Goal: Information Seeking & Learning: Learn about a topic

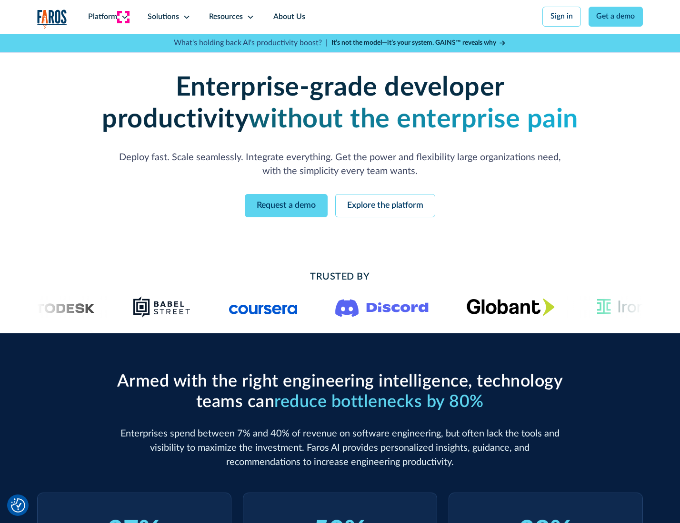
click at [123, 17] on icon at bounding box center [125, 17] width 8 height 8
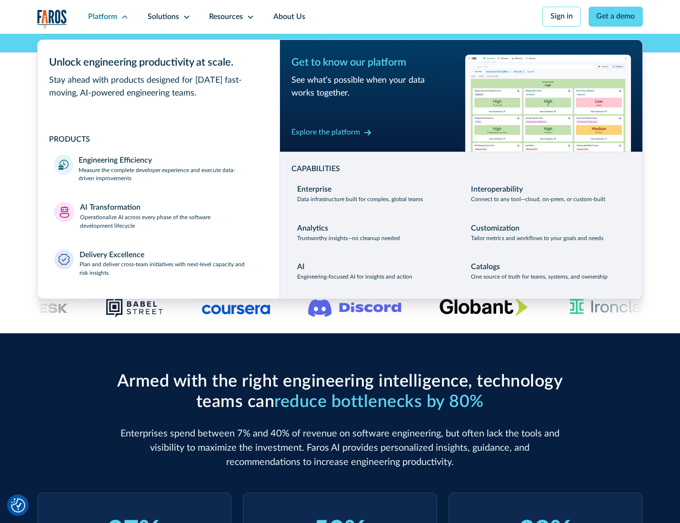
click at [169, 176] on p "Measure the complete developer experience and execute data-driven improvements" at bounding box center [171, 175] width 184 height 17
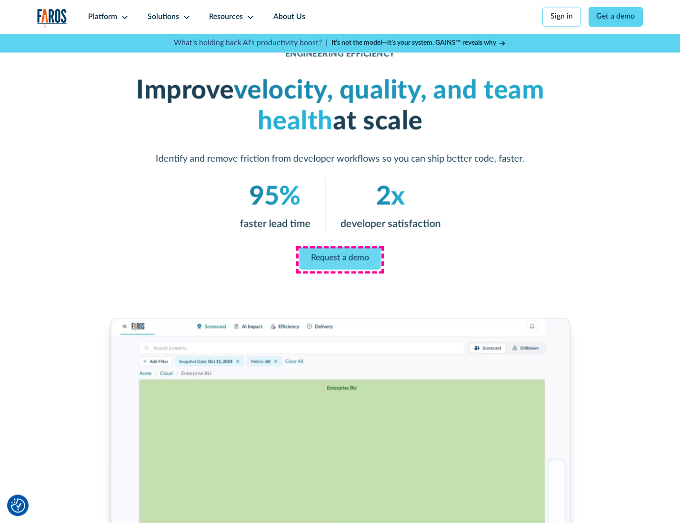
click at [339, 259] on link "Request a demo" at bounding box center [339, 258] width 81 height 23
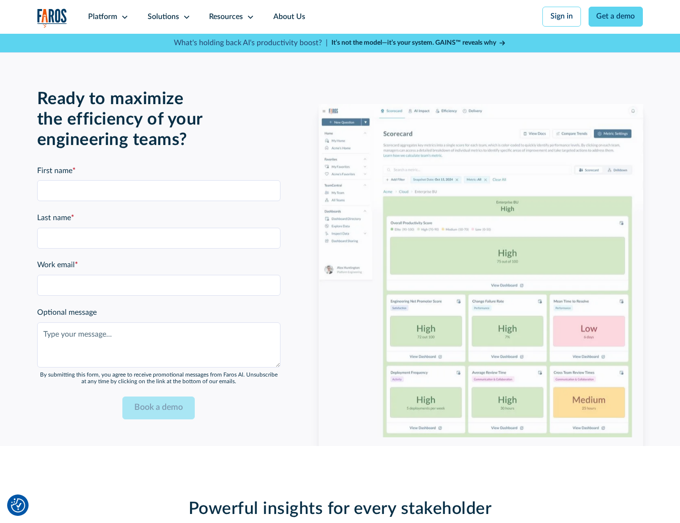
scroll to position [2072, 0]
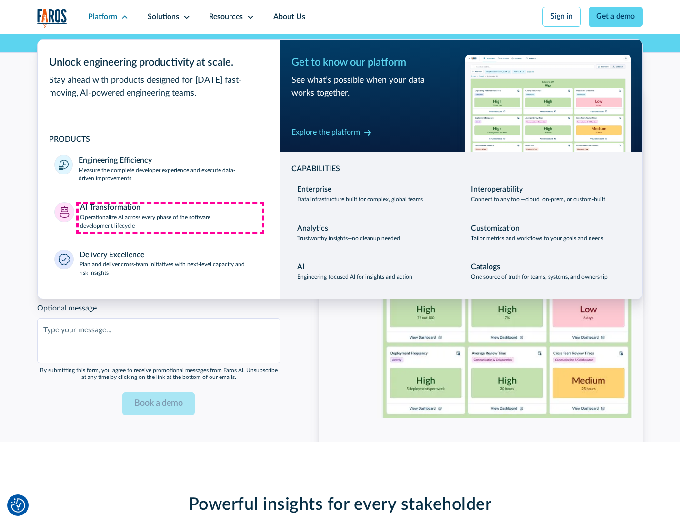
click at [170, 218] on p "Operationalize AI across every phase of the software development lifecycle" at bounding box center [171, 222] width 183 height 17
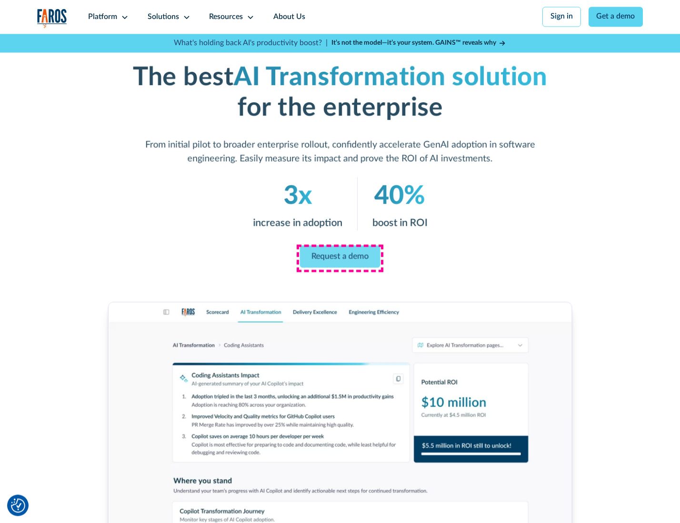
click at [339, 258] on link "Request a demo" at bounding box center [340, 257] width 80 height 22
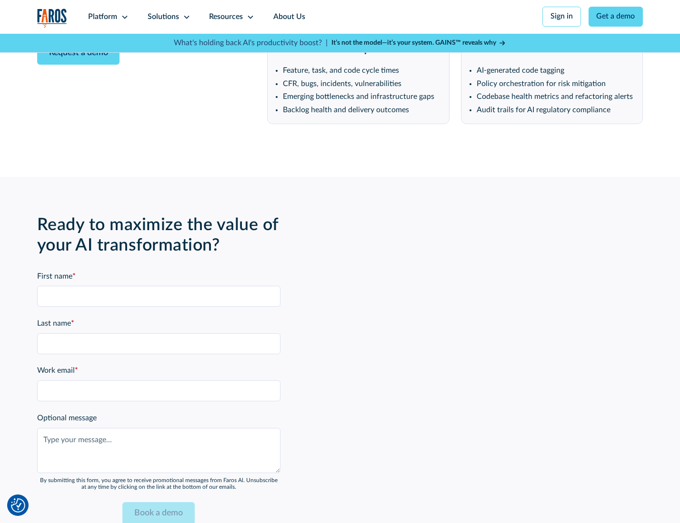
click at [107, 17] on div "Platform" at bounding box center [102, 16] width 29 height 11
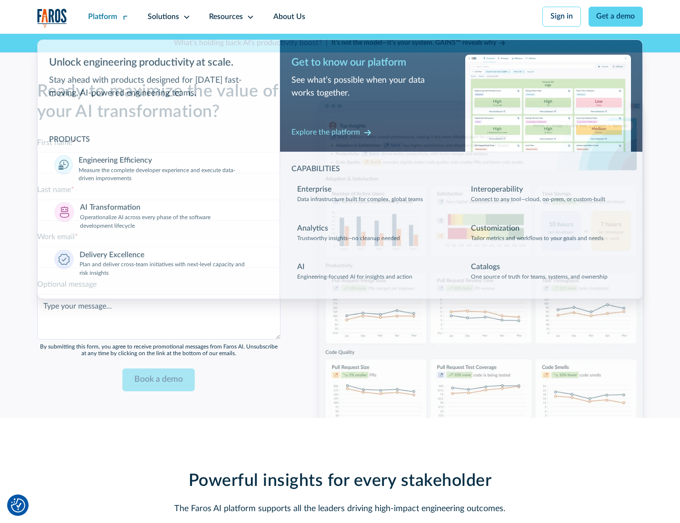
scroll to position [2301, 0]
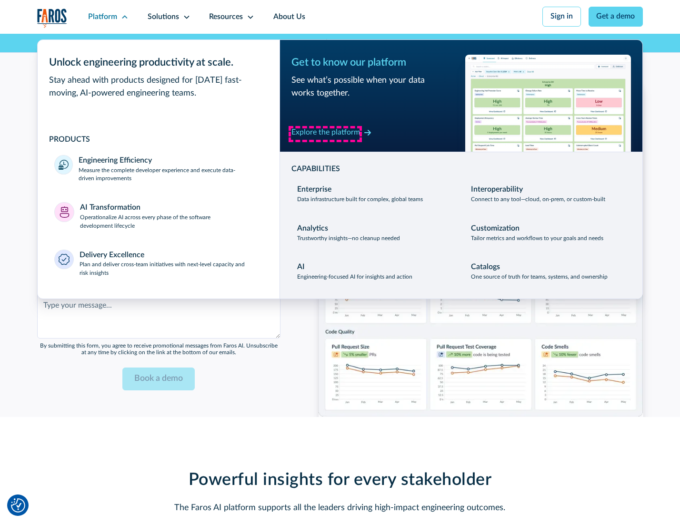
click at [325, 134] on div "Explore the platform" at bounding box center [325, 132] width 69 height 11
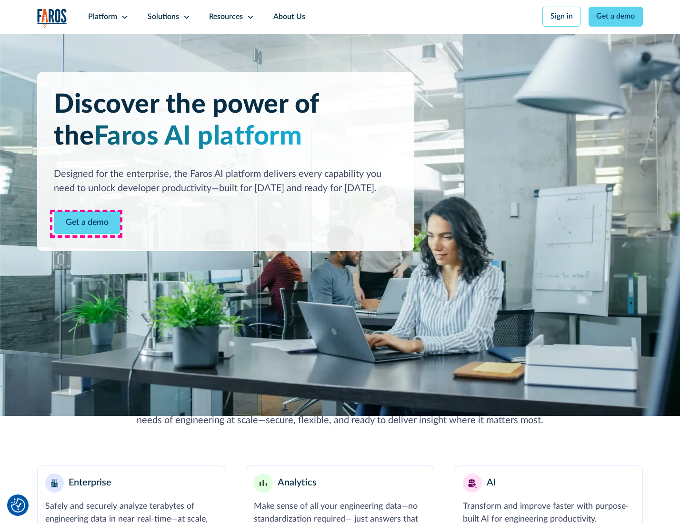
click at [86, 224] on link "Get a demo" at bounding box center [87, 222] width 67 height 23
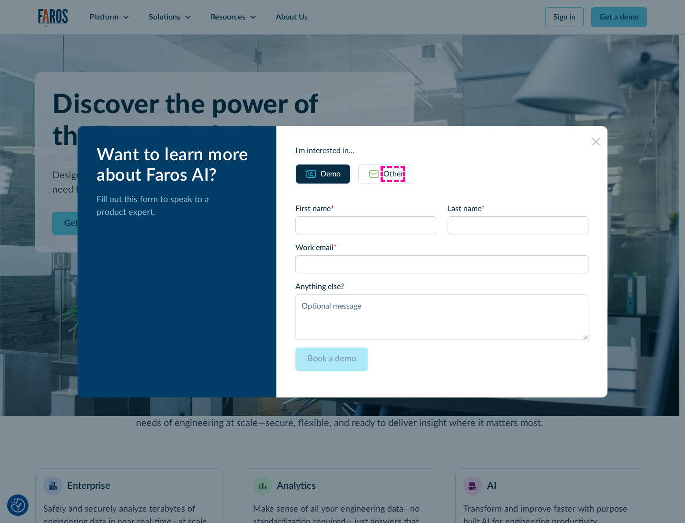
click at [393, 174] on div "Other" at bounding box center [394, 173] width 20 height 11
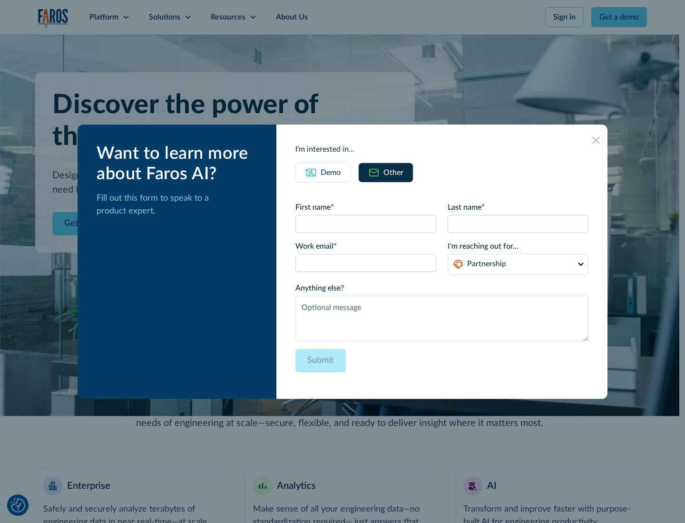
click at [330, 172] on div "Demo" at bounding box center [331, 172] width 20 height 11
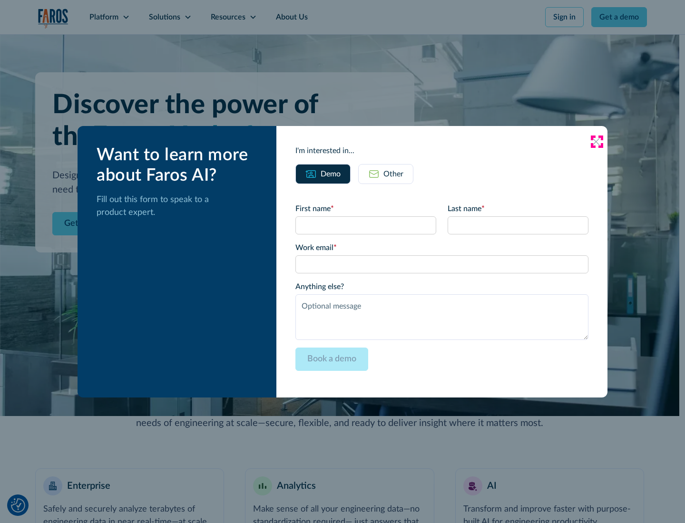
click at [597, 141] on icon at bounding box center [596, 142] width 8 height 8
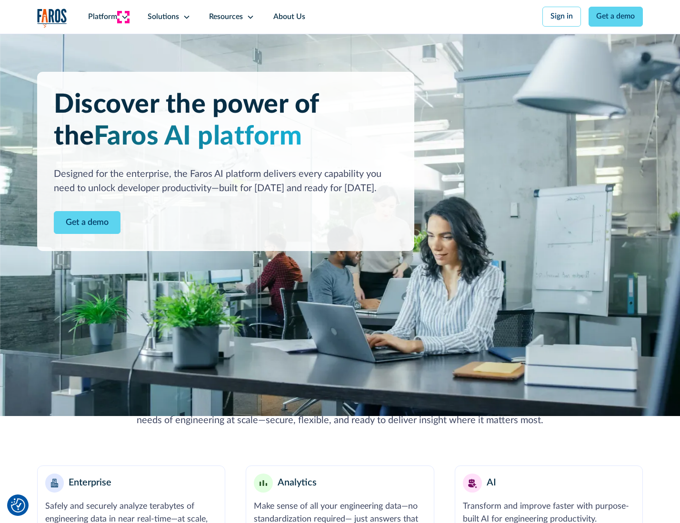
click at [123, 17] on icon at bounding box center [125, 17] width 8 height 8
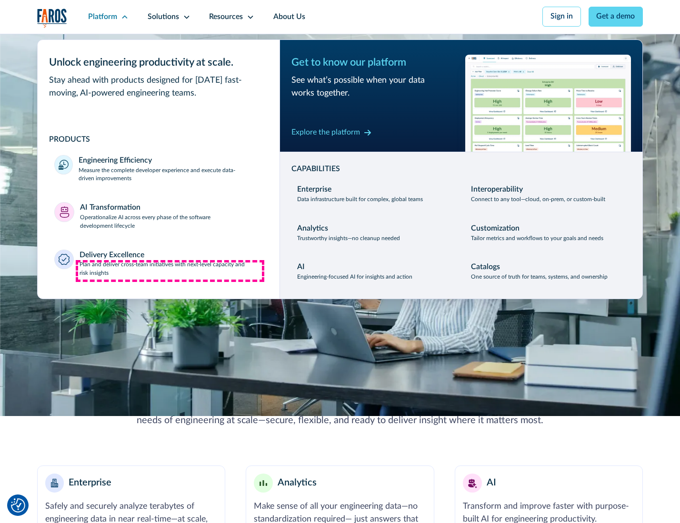
click at [170, 271] on p "Plan and deliver cross-team initiatives with next-level capacity and risk insig…" at bounding box center [170, 269] width 183 height 17
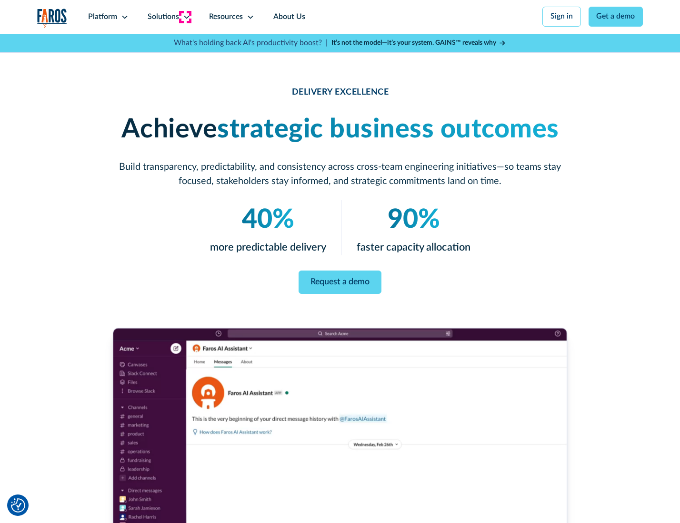
click at [185, 17] on icon at bounding box center [187, 17] width 8 height 8
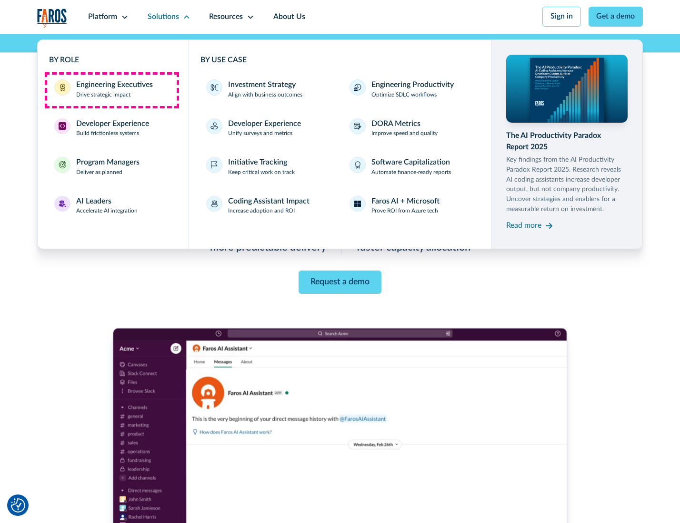
click at [111, 90] on div "Engineering Executives" at bounding box center [114, 84] width 77 height 11
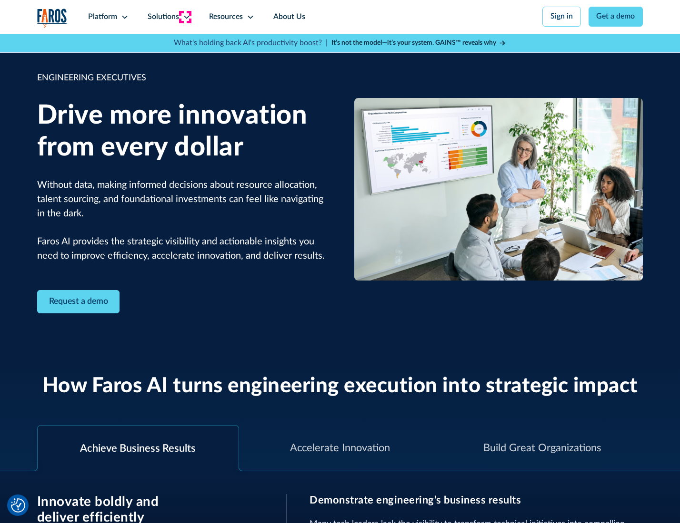
click at [185, 17] on icon at bounding box center [187, 17] width 8 height 8
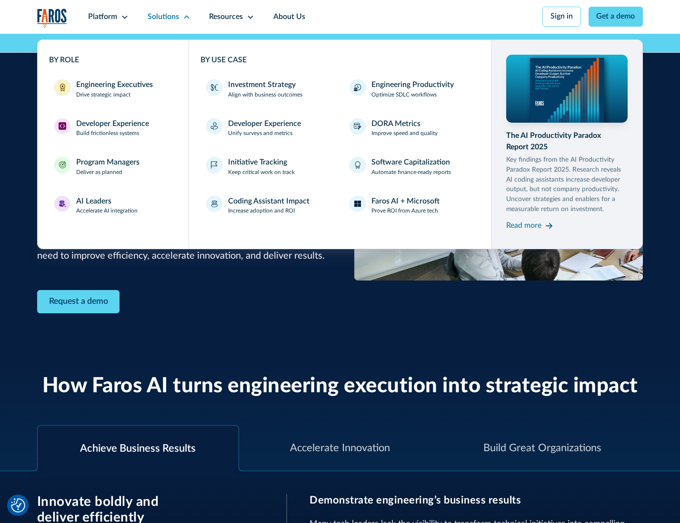
click at [111, 125] on div "Developer Experience" at bounding box center [112, 123] width 73 height 11
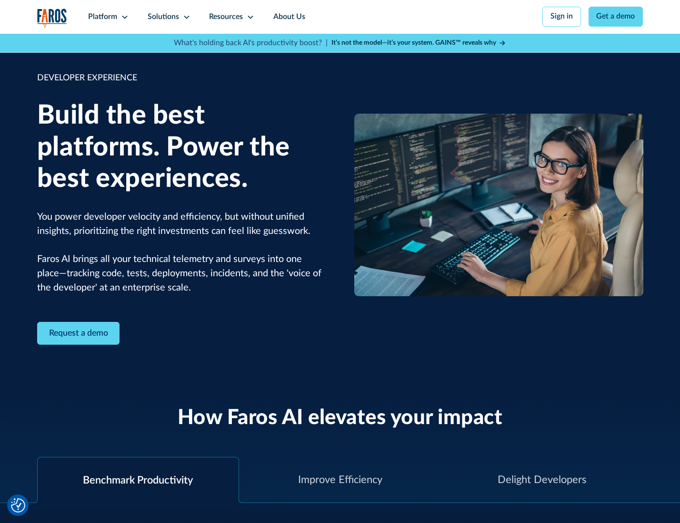
click at [168, 17] on div "Solutions" at bounding box center [163, 16] width 31 height 11
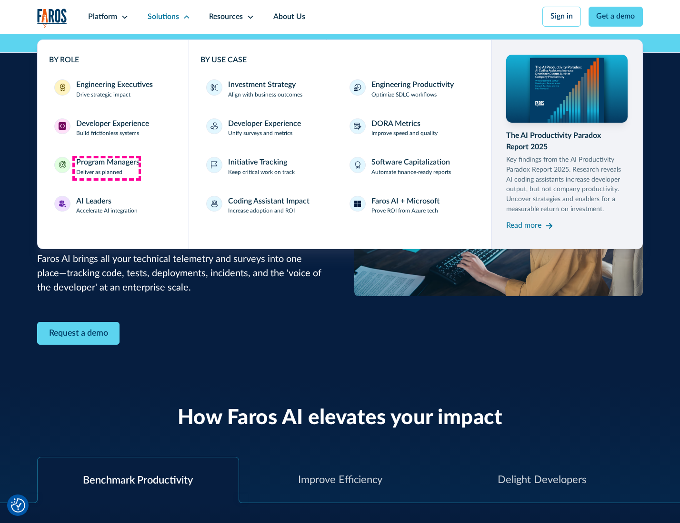
click at [106, 168] on div "Program Managers" at bounding box center [107, 162] width 63 height 11
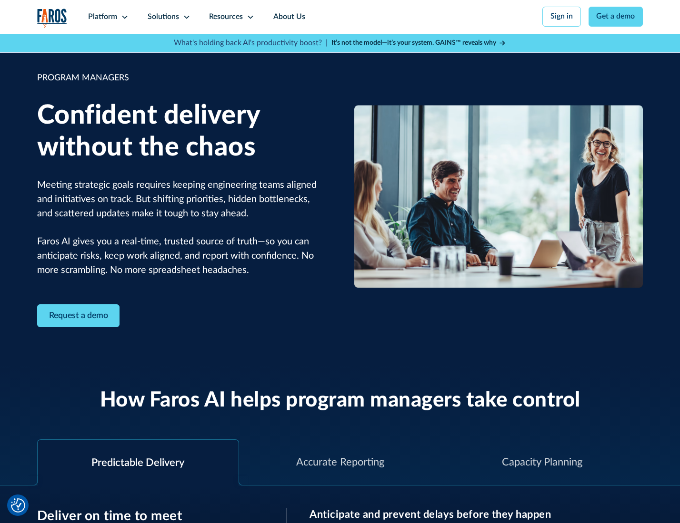
click at [185, 17] on icon at bounding box center [187, 17] width 8 height 8
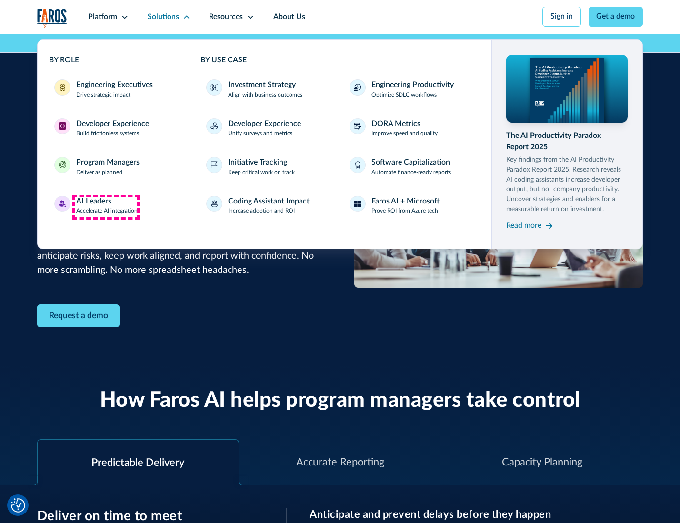
click at [106, 207] on div "AI Leaders" at bounding box center [93, 201] width 35 height 11
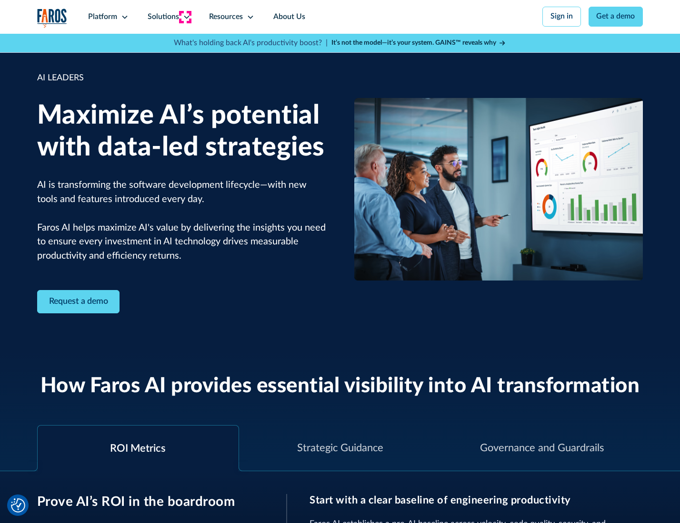
click at [185, 17] on icon at bounding box center [187, 17] width 8 height 8
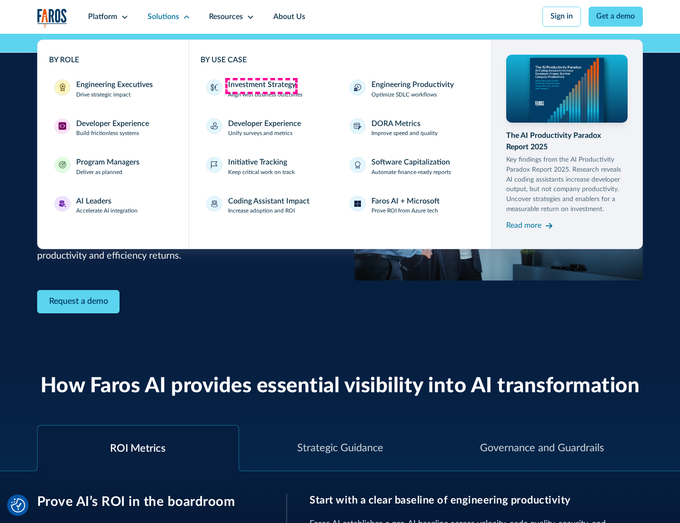
click at [261, 86] on div "Investment Strategy" at bounding box center [262, 84] width 68 height 11
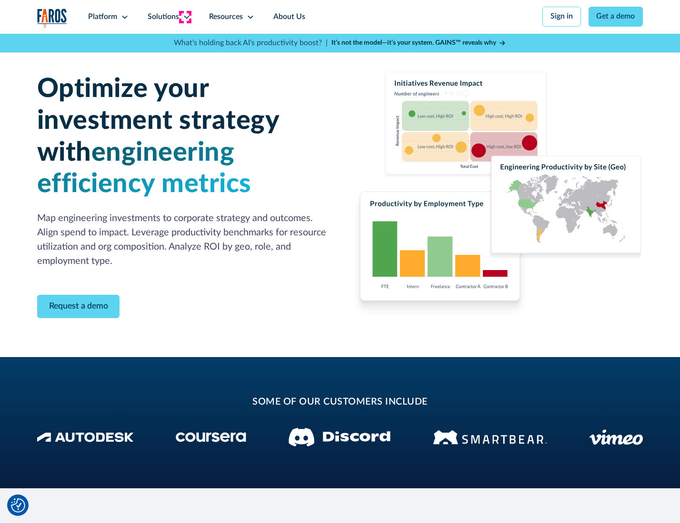
click at [185, 17] on icon at bounding box center [187, 17] width 8 height 8
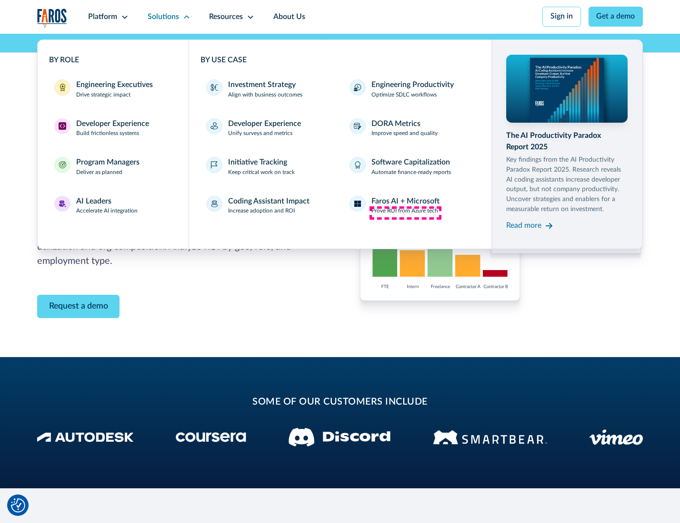
click at [405, 213] on p "Prove ROI from Azure tech" at bounding box center [404, 211] width 67 height 9
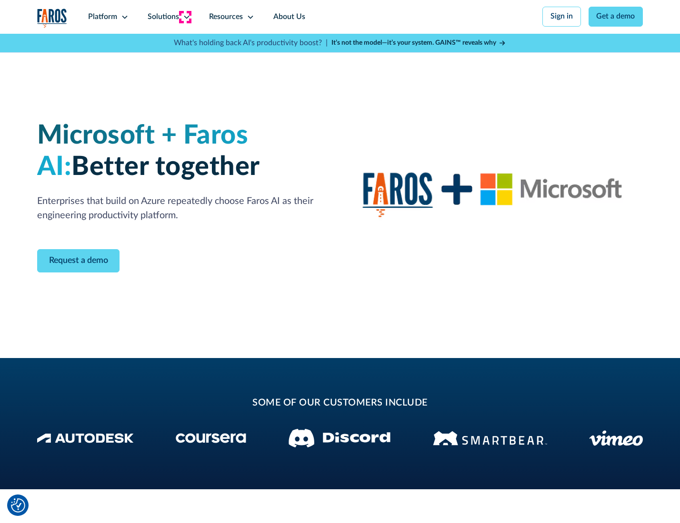
click at [185, 17] on icon at bounding box center [187, 17] width 8 height 8
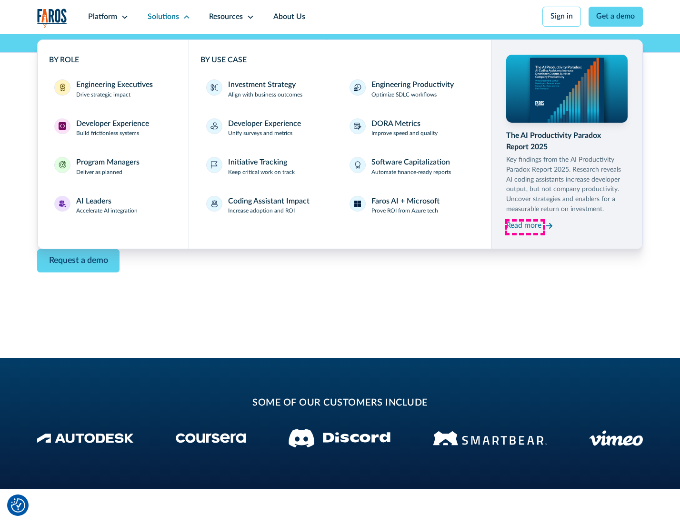
click at [524, 227] on div "Read more" at bounding box center [523, 225] width 35 height 11
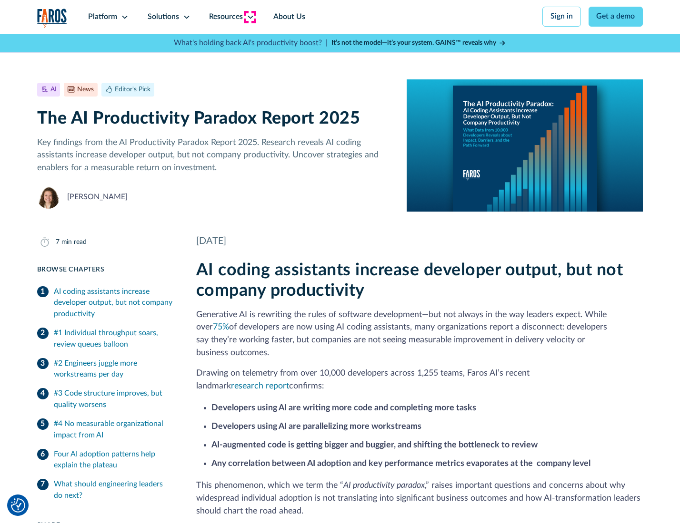
click at [249, 17] on icon at bounding box center [251, 17] width 8 height 8
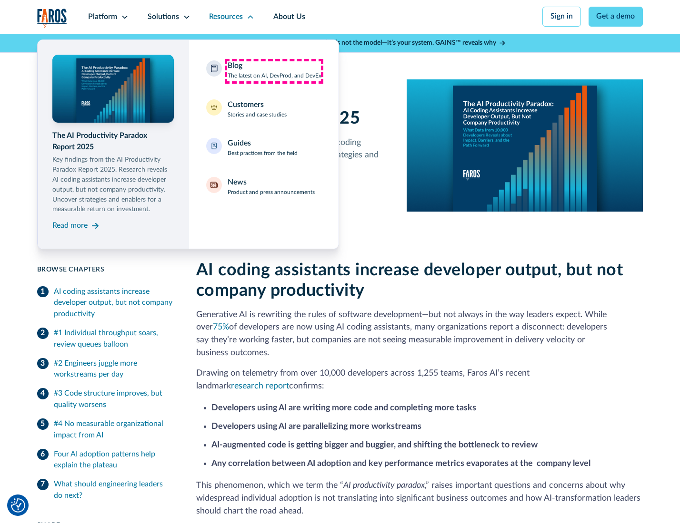
click at [274, 71] on div "Blog The latest on AI, DevProd, and DevEx" at bounding box center [274, 70] width 94 height 20
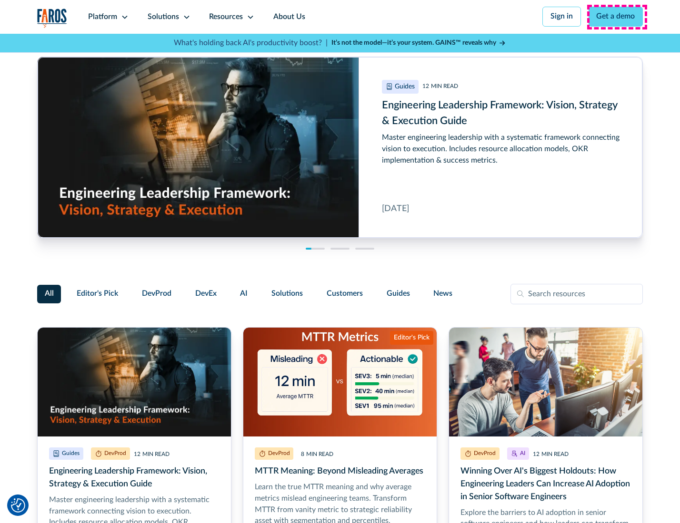
click at [616, 17] on link "Get a demo" at bounding box center [615, 17] width 55 height 20
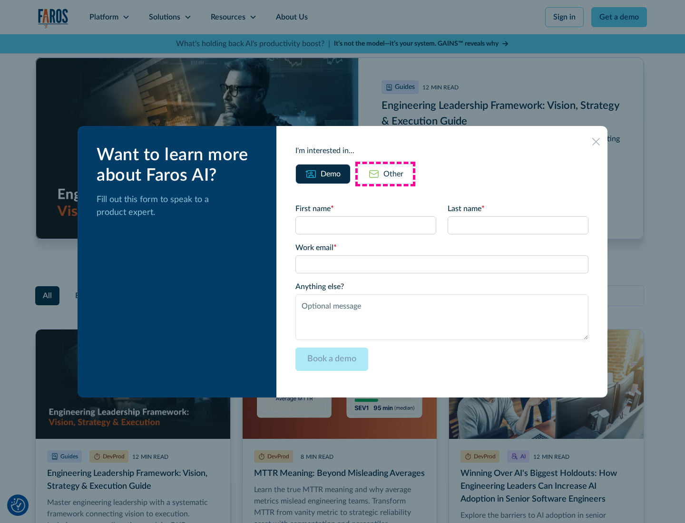
click at [385, 174] on div "Other" at bounding box center [394, 173] width 20 height 11
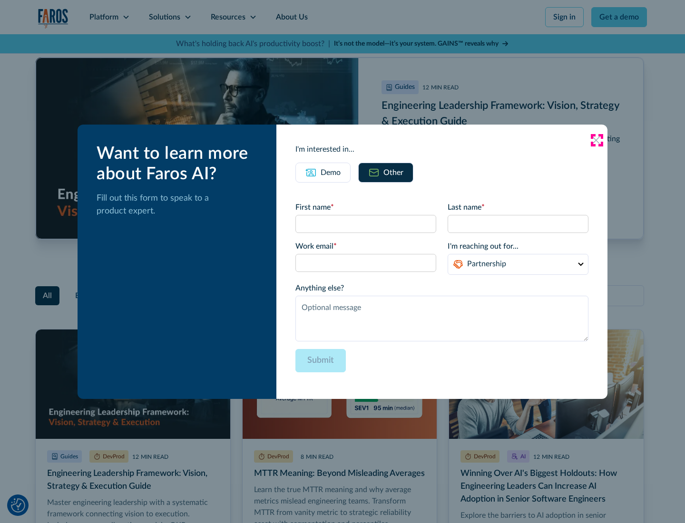
click at [597, 140] on icon at bounding box center [596, 141] width 8 height 8
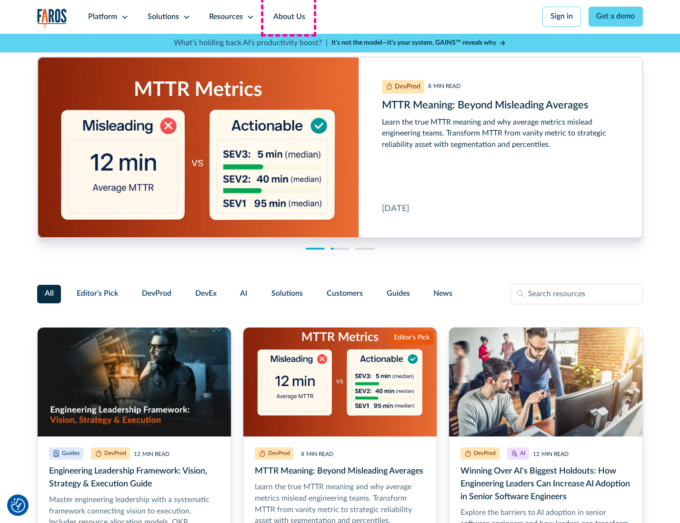
click at [288, 17] on link "About Us" at bounding box center [289, 17] width 51 height 34
